Goal: Task Accomplishment & Management: Manage account settings

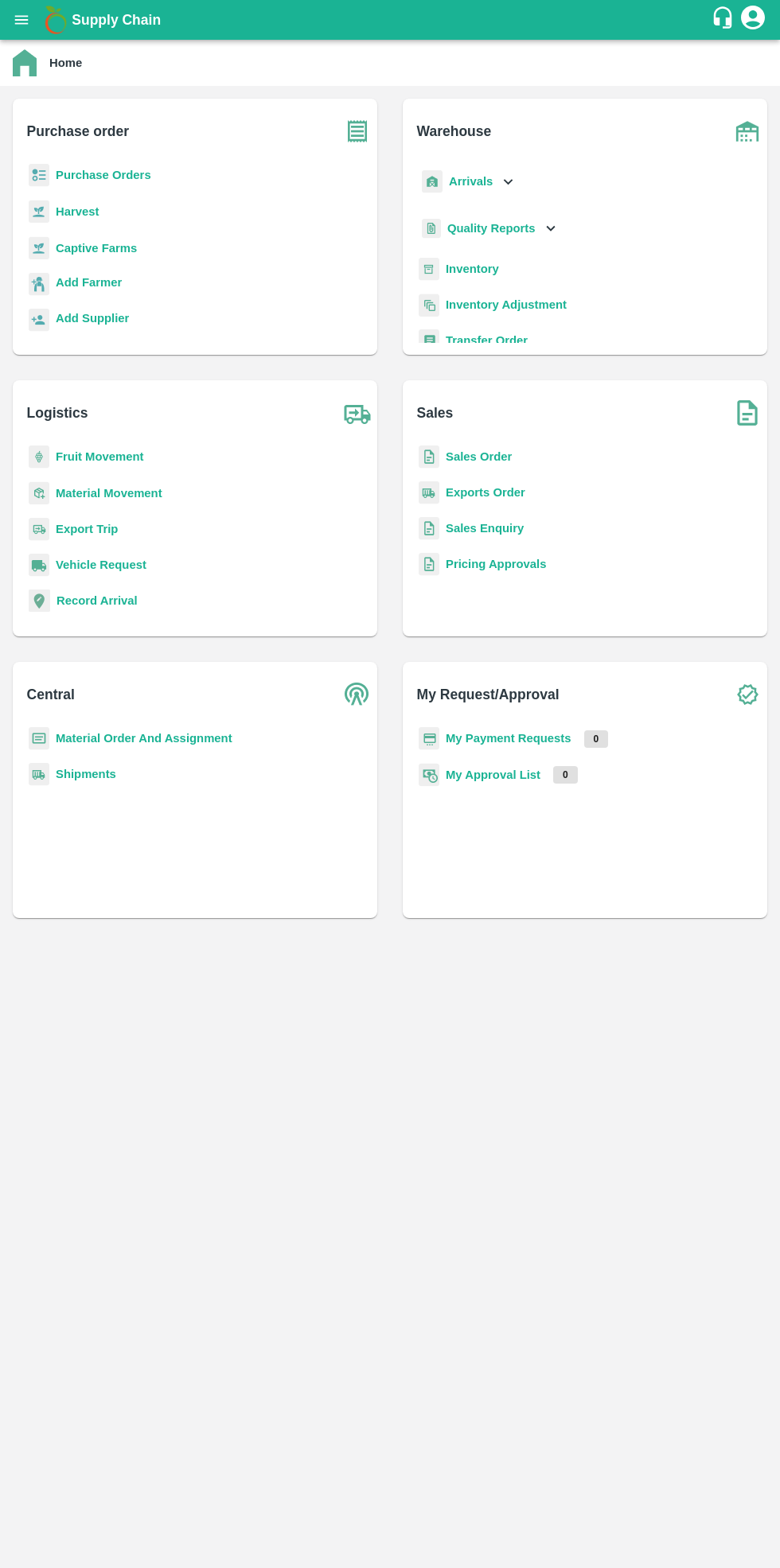
click at [88, 211] on b "Harvest" at bounding box center [77, 211] width 43 height 12
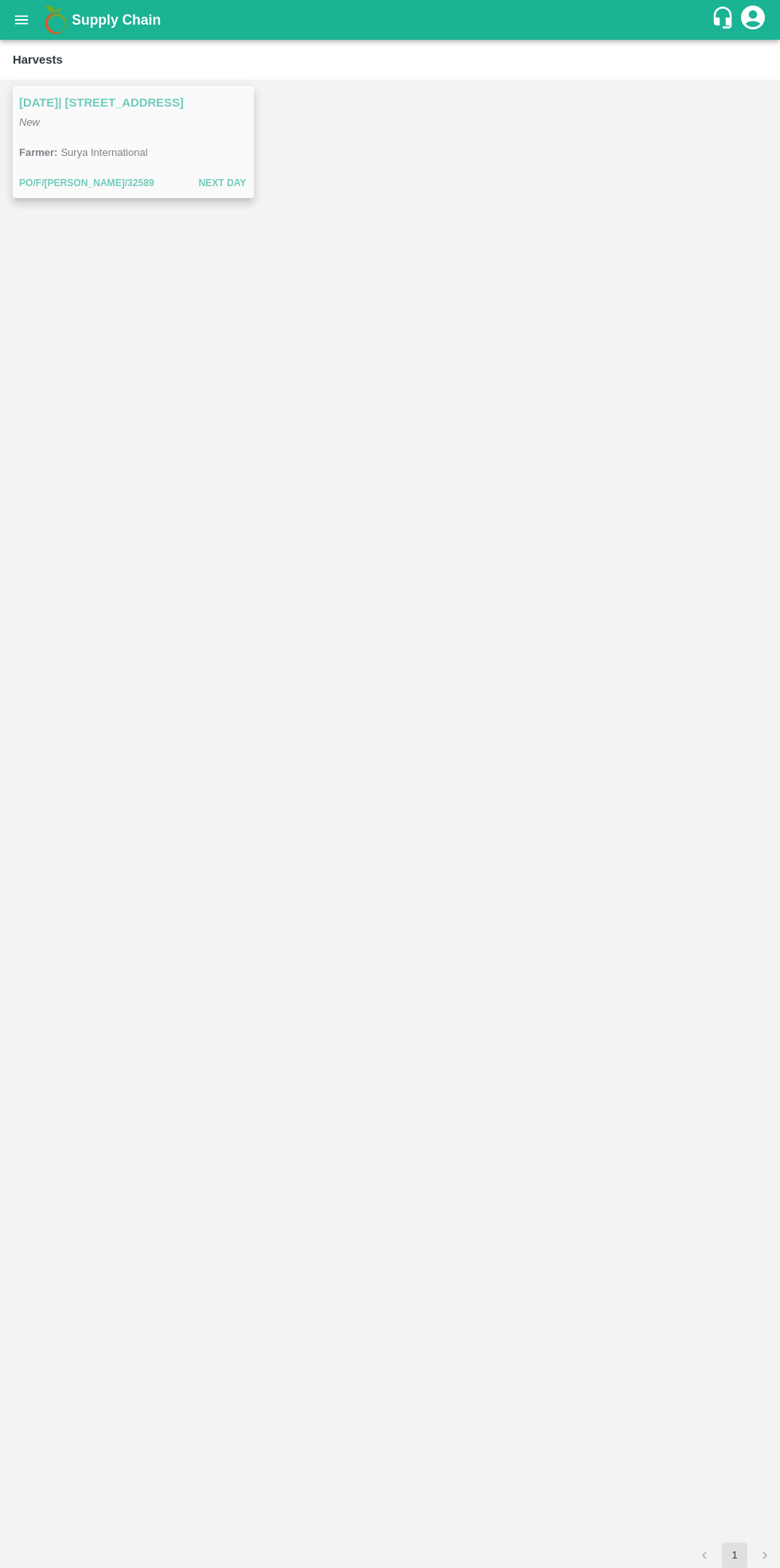
click at [16, 27] on icon "open drawer" at bounding box center [21, 19] width 17 height 17
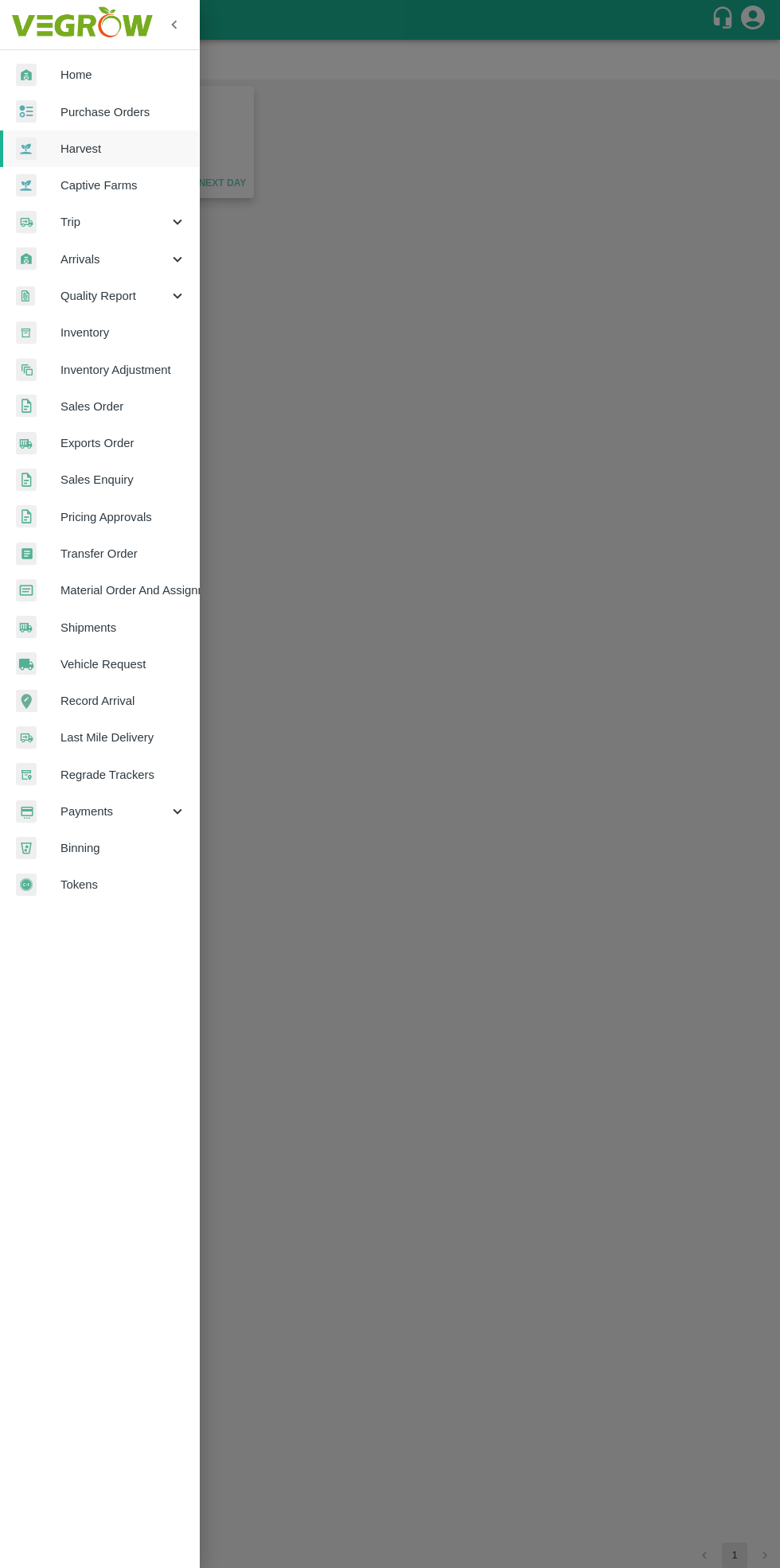
click at [80, 112] on span "Purchase Orders" at bounding box center [124, 112] width 126 height 17
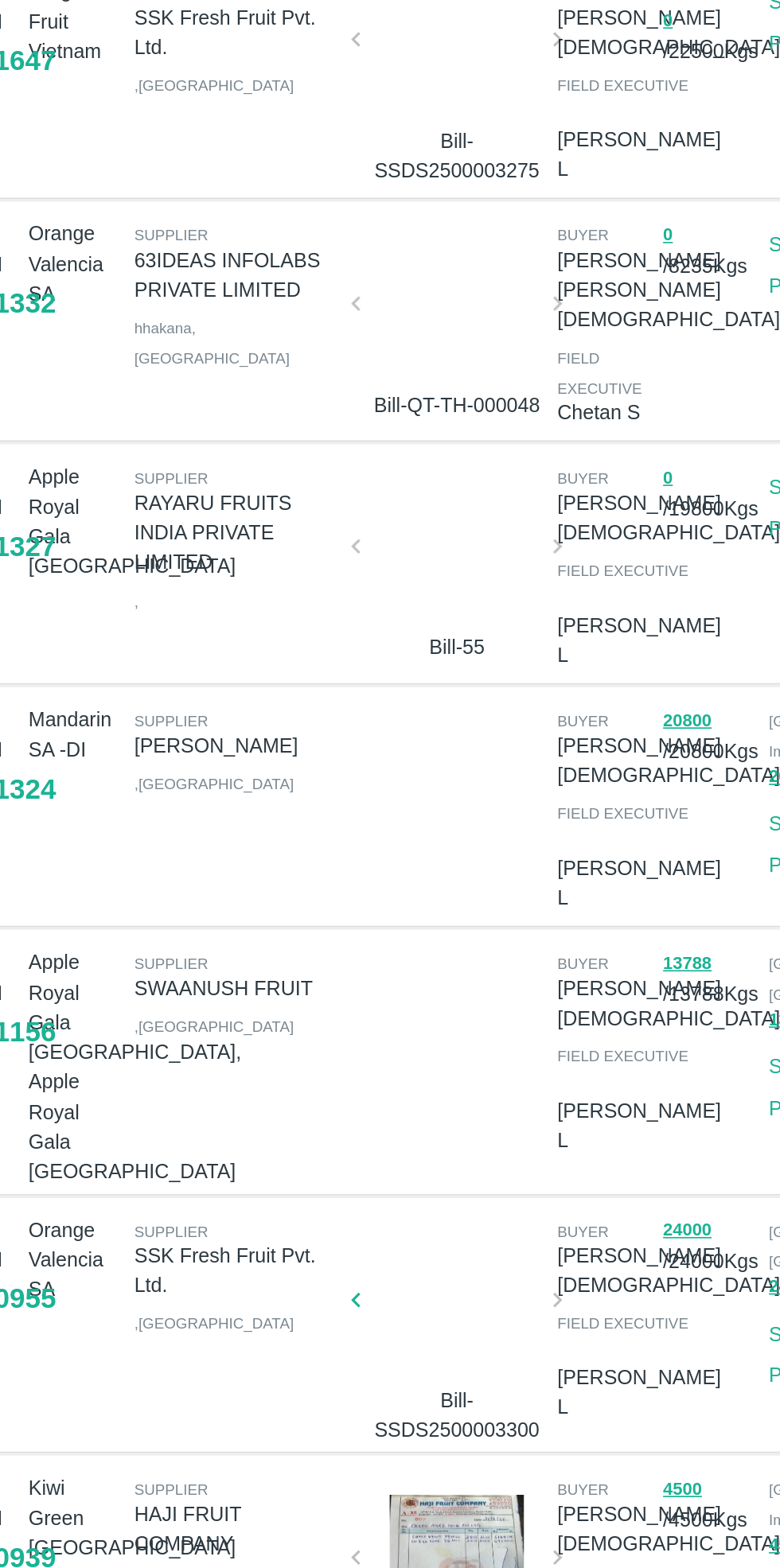
click at [342, 406] on div at bounding box center [333, 424] width 107 height 85
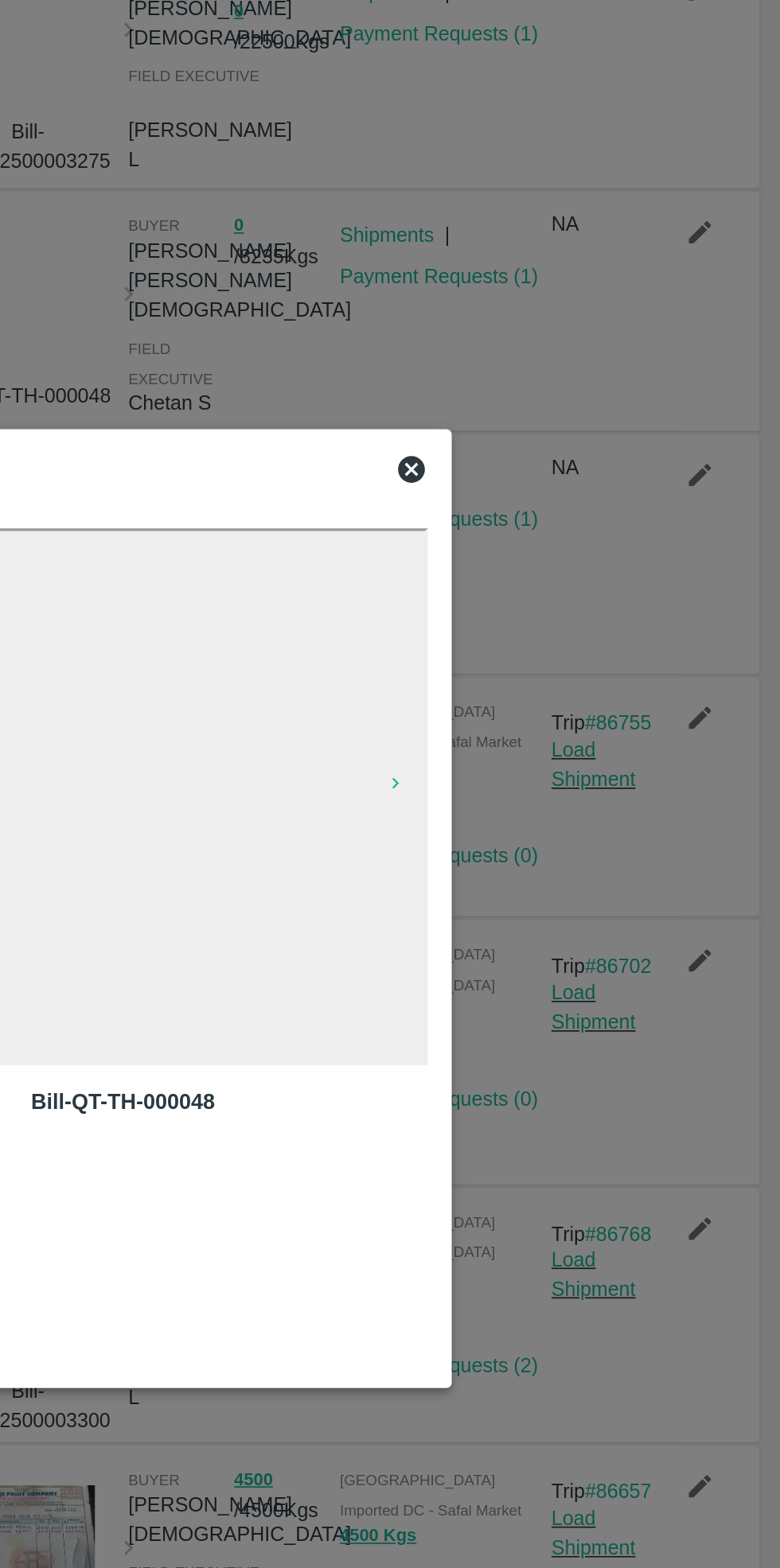
click at [553, 528] on icon at bounding box center [560, 523] width 19 height 19
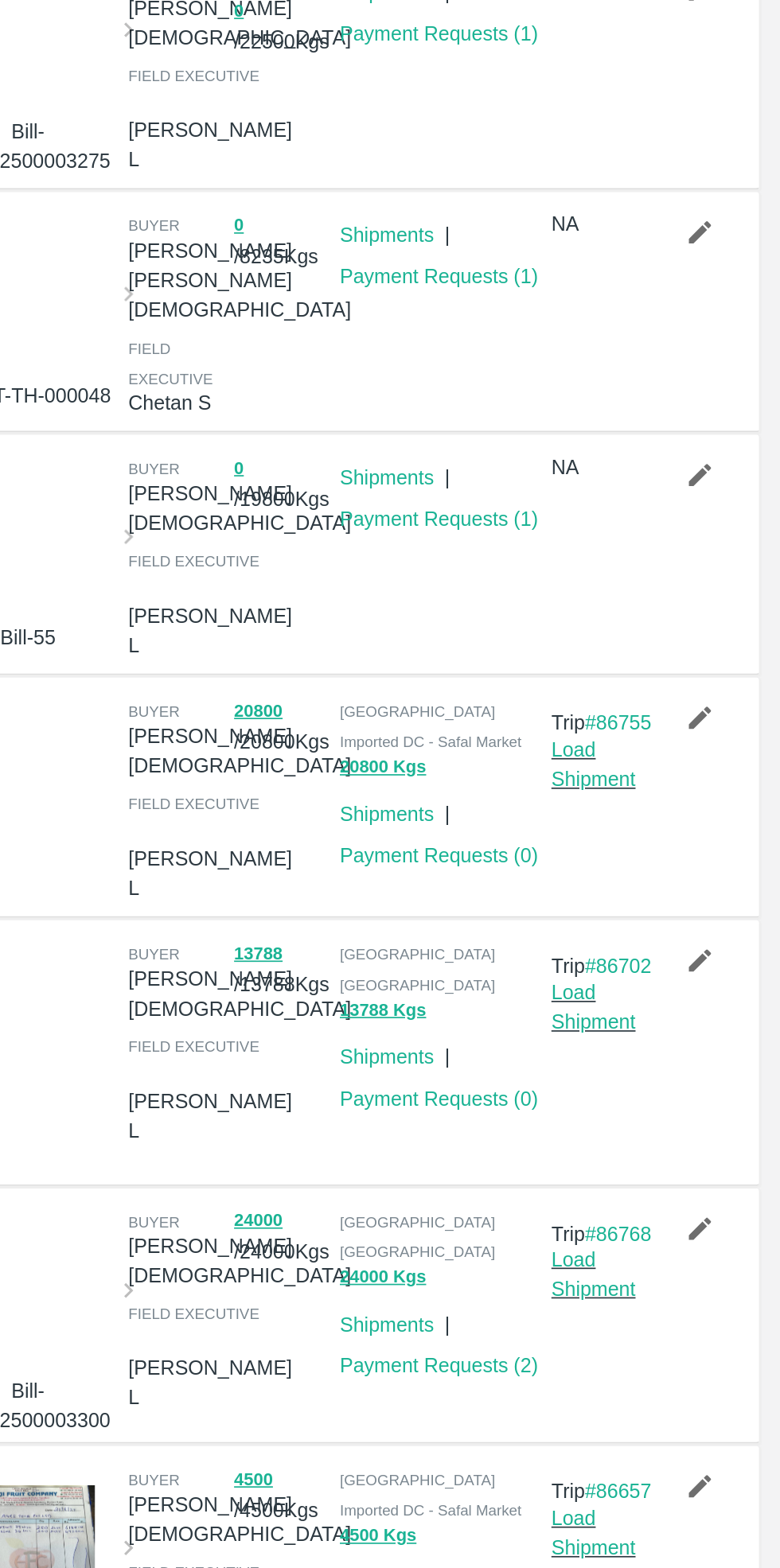
click at [572, 546] on link "Payment Requests ( 1 )" at bounding box center [578, 552] width 118 height 12
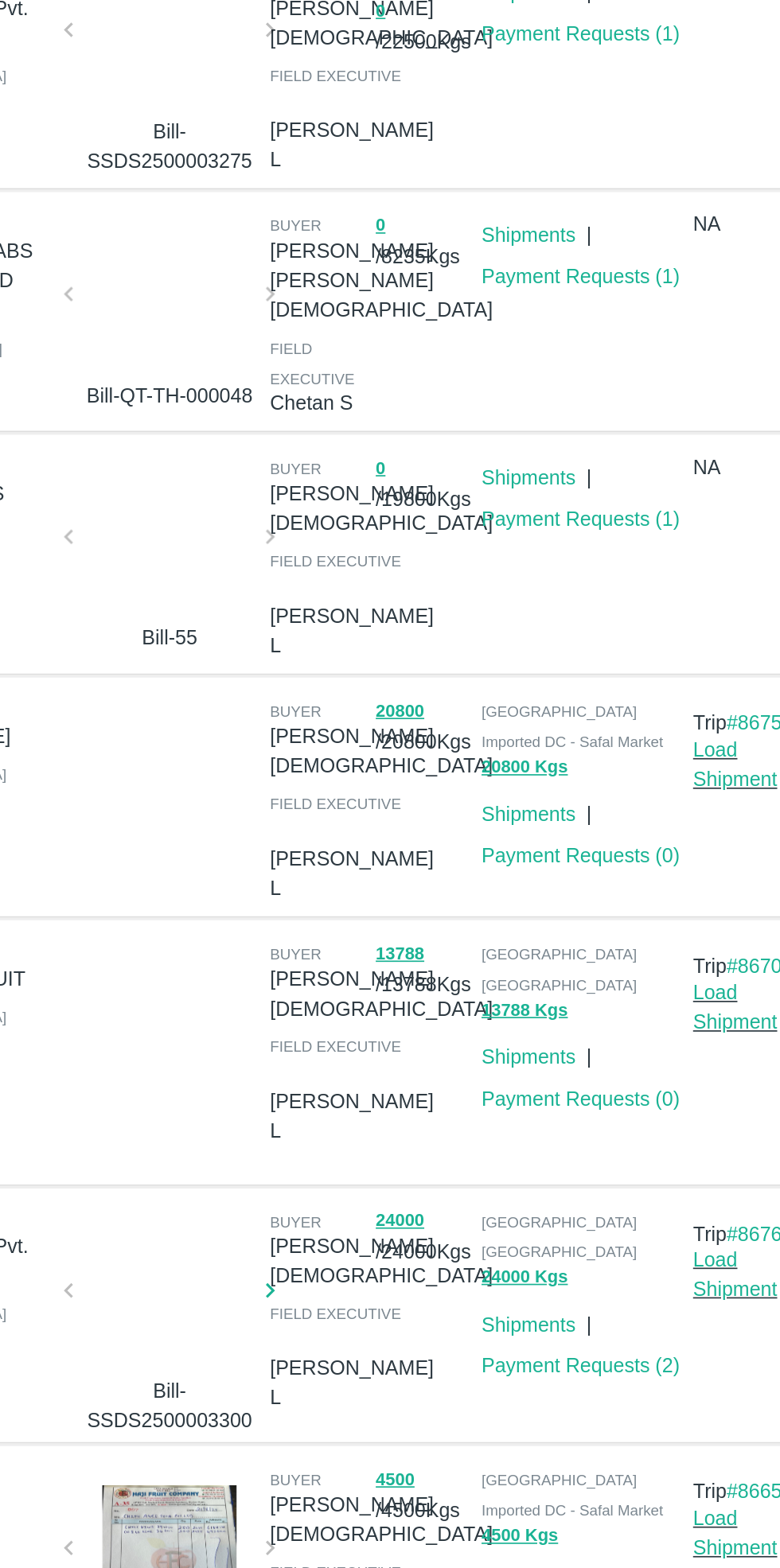
click at [584, 408] on link "Payment Requests ( 1 )" at bounding box center [578, 409] width 118 height 12
